Goal: Transaction & Acquisition: Purchase product/service

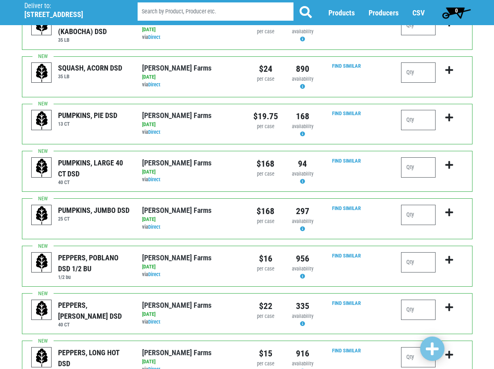
scroll to position [690, 0]
click at [426, 299] on input "number" at bounding box center [418, 309] width 34 height 20
type input "2"
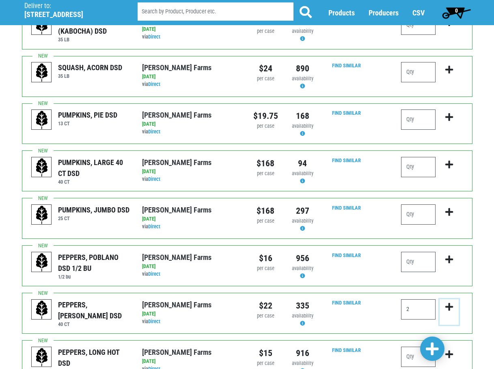
click at [451, 303] on icon "submit" at bounding box center [449, 307] width 8 height 9
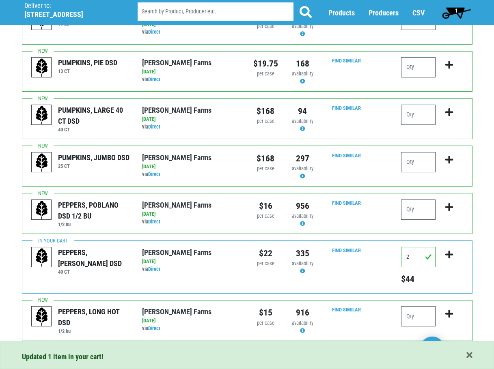
scroll to position [744, 0]
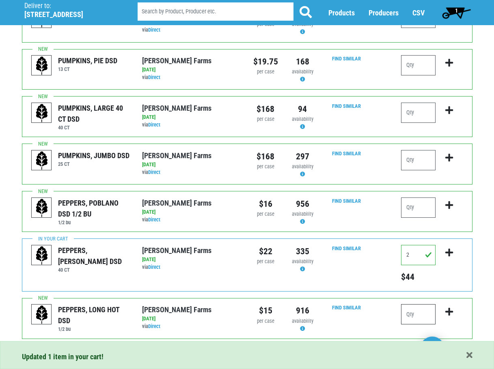
click at [408, 304] on input "number" at bounding box center [418, 314] width 34 height 20
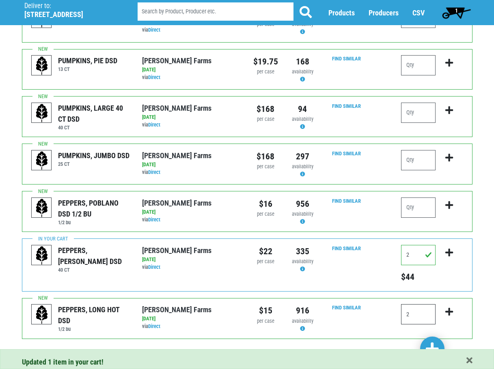
type input "2"
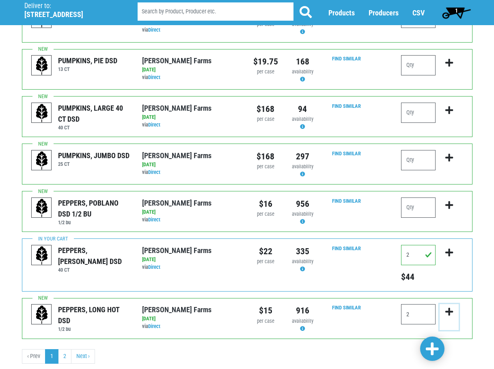
click at [447, 308] on icon "submit" at bounding box center [449, 312] width 8 height 9
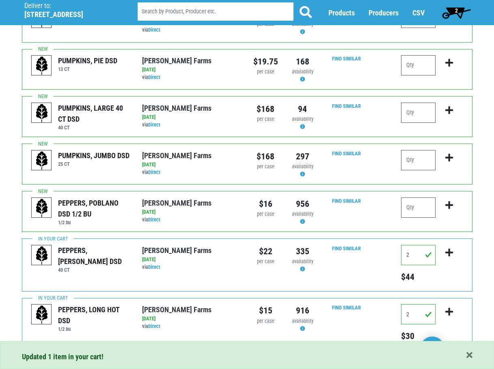
scroll to position [756, 0]
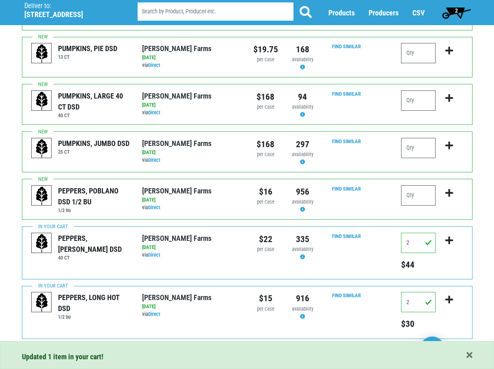
click at [83, 349] on link "Next ›" at bounding box center [83, 356] width 24 height 15
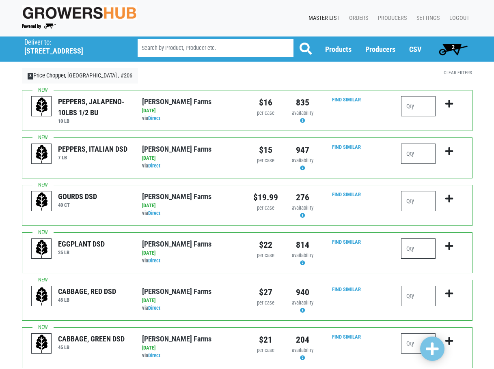
click at [433, 250] on input "number" at bounding box center [418, 249] width 34 height 20
type input "1"
click at [450, 247] on icon "submit" at bounding box center [449, 246] width 8 height 9
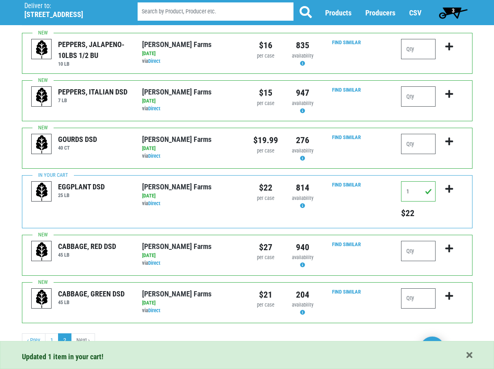
scroll to position [63, 0]
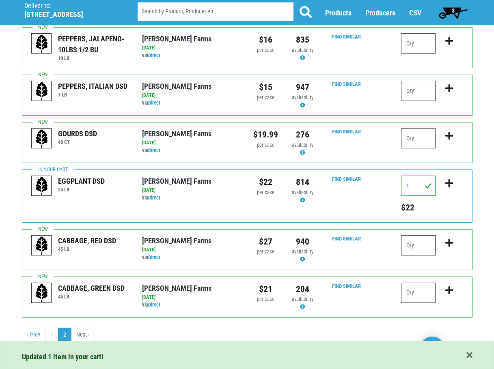
click at [426, 241] on input "number" at bounding box center [418, 245] width 34 height 20
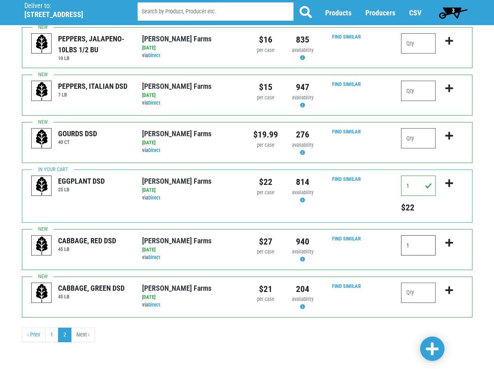
type input "1"
click at [450, 242] on icon "submit" at bounding box center [449, 243] width 8 height 9
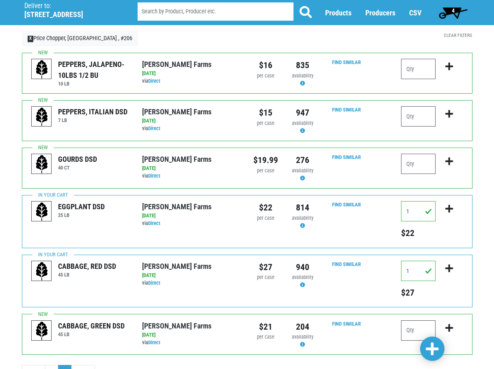
scroll to position [0, 0]
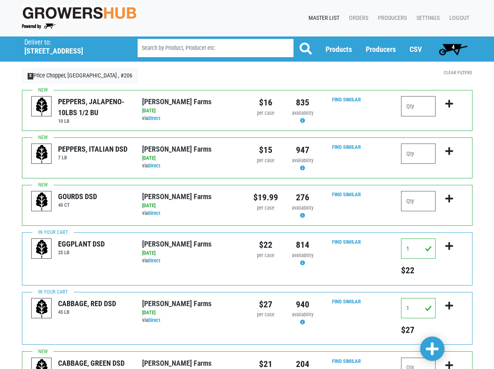
click at [452, 45] on span "4" at bounding box center [453, 47] width 3 height 6
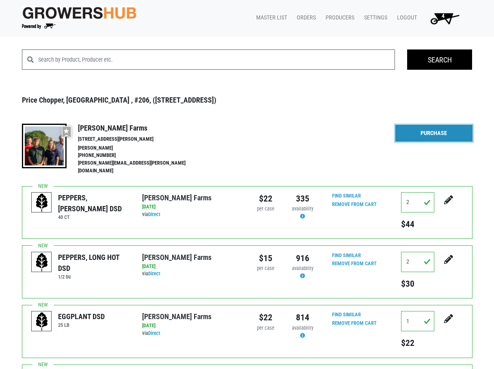
click at [436, 136] on link "Purchase" at bounding box center [433, 133] width 77 height 17
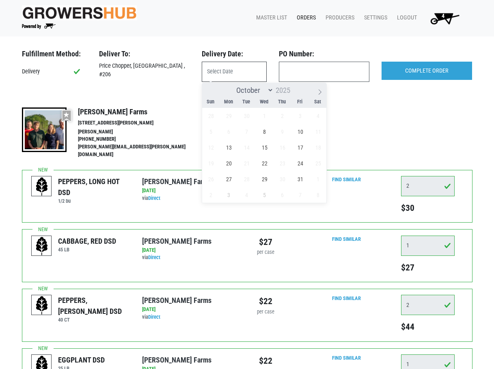
click at [227, 69] on input "text" at bounding box center [234, 72] width 65 height 20
click at [269, 131] on span "8" at bounding box center [264, 132] width 16 height 16
type input "[DATE]"
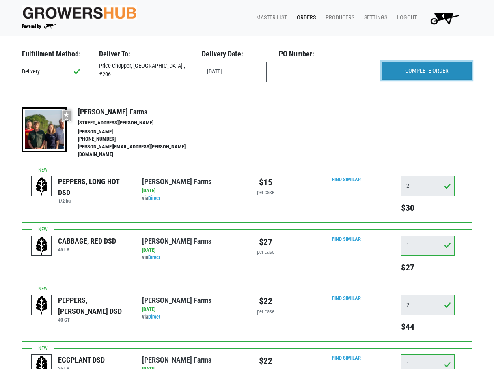
click at [439, 71] on input "COMPLETE ORDER" at bounding box center [426, 71] width 90 height 19
